Goal: Communication & Community: Connect with others

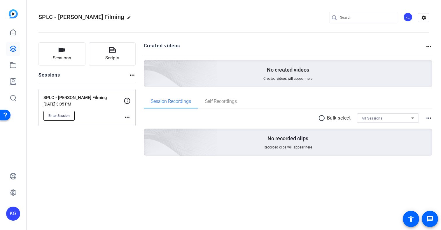
click at [56, 117] on span "Enter Session" at bounding box center [58, 115] width 21 height 5
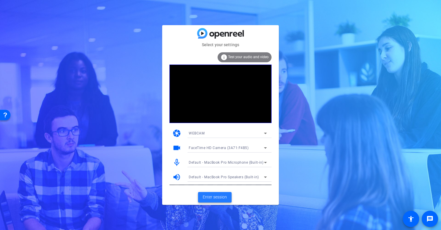
click at [220, 196] on span "Enter session" at bounding box center [215, 197] width 24 height 6
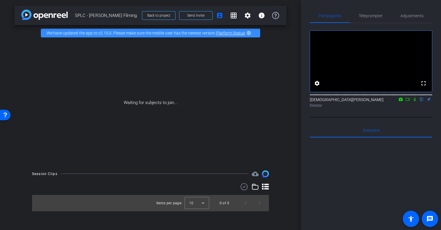
click at [407, 101] on icon at bounding box center [408, 99] width 5 height 4
click at [421, 101] on icon at bounding box center [422, 99] width 5 height 4
click at [190, 15] on span "Send invite" at bounding box center [195, 15] width 17 height 5
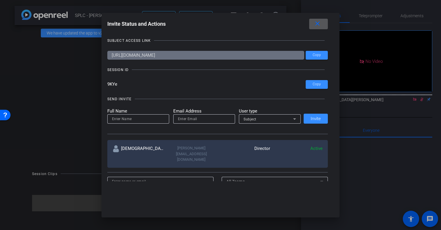
click at [128, 119] on input at bounding box center [138, 118] width 53 height 7
type input "Neeraja"
type input "neeraja@risingtideinteractive.com"
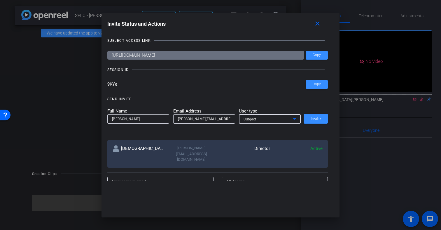
click at [295, 119] on icon at bounding box center [294, 118] width 3 height 1
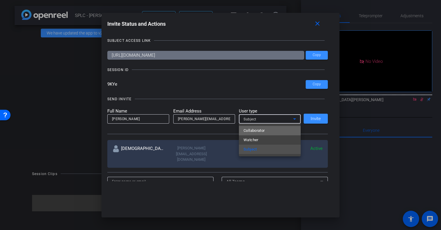
click at [268, 132] on mat-option "Collaborator" at bounding box center [270, 130] width 62 height 9
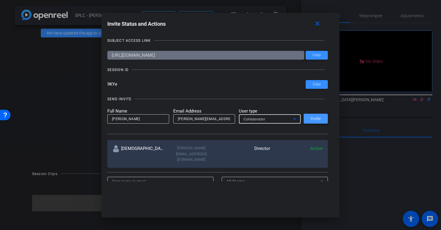
click at [317, 119] on span "Invite" at bounding box center [316, 118] width 10 height 4
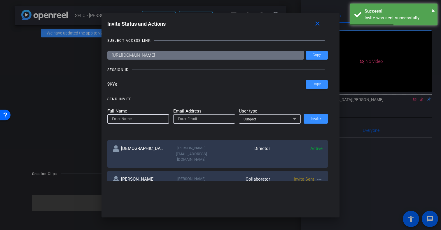
click at [122, 120] on input at bounding box center [138, 118] width 53 height 7
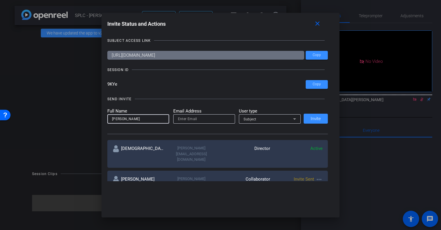
type input "Bronson"
type input "bronson@risingtideinteractive.com"
click at [264, 116] on div "Subject" at bounding box center [269, 118] width 50 height 7
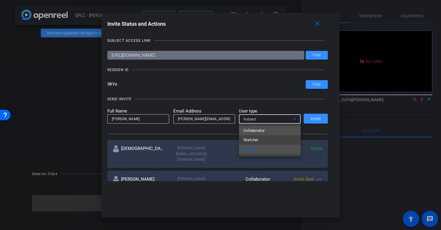
click at [263, 131] on span "Collaborator" at bounding box center [254, 130] width 21 height 7
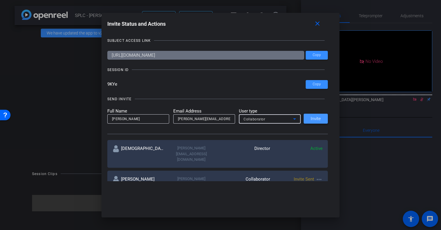
click at [317, 119] on span "Invite" at bounding box center [316, 118] width 10 height 4
click at [135, 119] on input at bounding box center [138, 118] width 53 height 7
type input "Eli"
click at [196, 119] on input "email" at bounding box center [204, 118] width 53 height 7
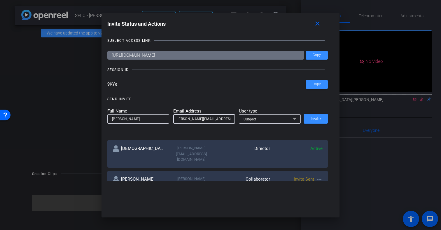
type input "kaplan@risingtideinteractive.com"
click at [280, 121] on div "Subject" at bounding box center [269, 118] width 50 height 7
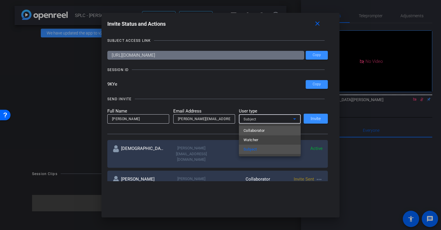
click at [269, 131] on mat-option "Collaborator" at bounding box center [270, 130] width 62 height 9
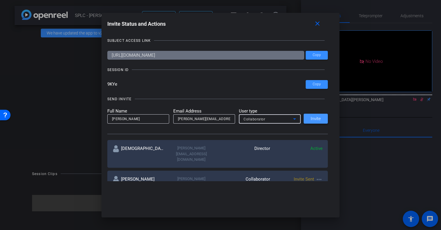
click at [313, 121] on span "Invite" at bounding box center [316, 118] width 10 height 4
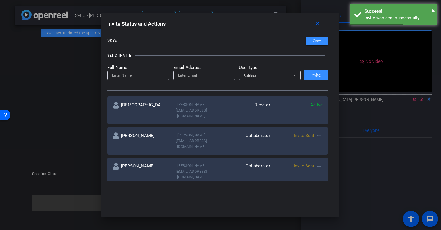
scroll to position [50, 0]
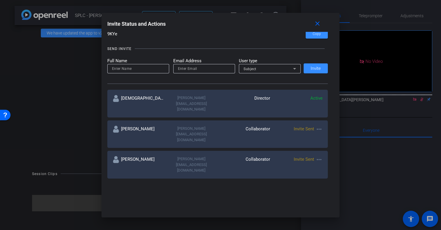
click at [128, 68] on input at bounding box center [138, 68] width 53 height 7
type input "Julia"
type input "jholman@risingtideinteractive.com"
click at [256, 68] on span "Subject" at bounding box center [250, 69] width 13 height 4
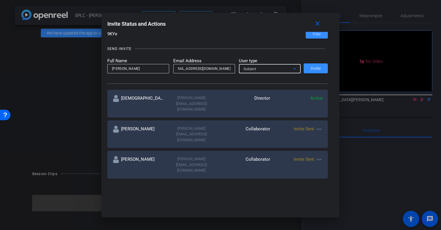
scroll to position [0, 0]
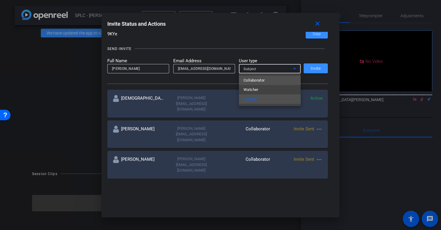
click at [259, 83] on span "Collaborator" at bounding box center [254, 80] width 21 height 7
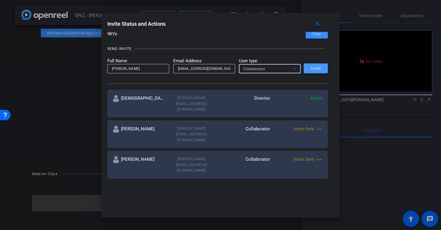
click at [315, 68] on span "Invite" at bounding box center [316, 68] width 10 height 4
click at [137, 69] on input at bounding box center [138, 68] width 53 height 7
type input "Colin"
click at [180, 68] on input "email" at bounding box center [204, 68] width 53 height 7
click at [214, 69] on input "colin.oldenburg@splccenter" at bounding box center [204, 68] width 53 height 7
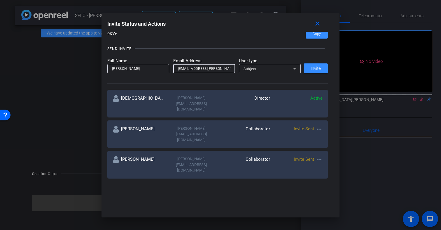
type input "colin.oldenburg@splcenter.orh"
click at [279, 68] on div "Subject" at bounding box center [269, 68] width 50 height 7
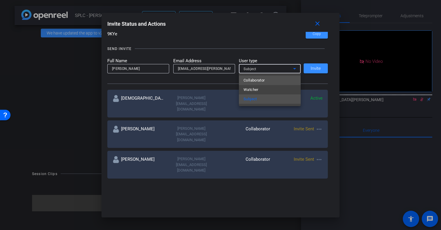
click at [265, 81] on span "Collaborator" at bounding box center [254, 80] width 21 height 7
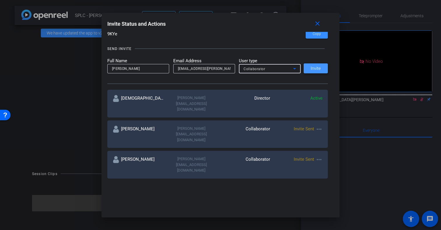
click at [320, 69] on span "Invite" at bounding box center [316, 68] width 10 height 4
click at [143, 69] on input at bounding box center [138, 68] width 53 height 7
type input "Jerome"
click at [206, 68] on input "email" at bounding box center [204, 68] width 53 height 7
type input "jerome.dees@splcenter.org"
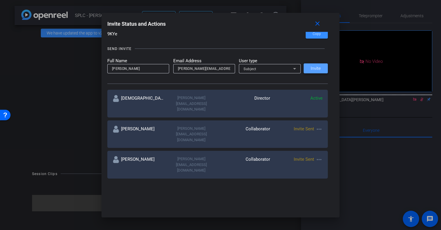
click at [319, 70] on span "Invite" at bounding box center [316, 68] width 10 height 4
